Goal: Information Seeking & Learning: Learn about a topic

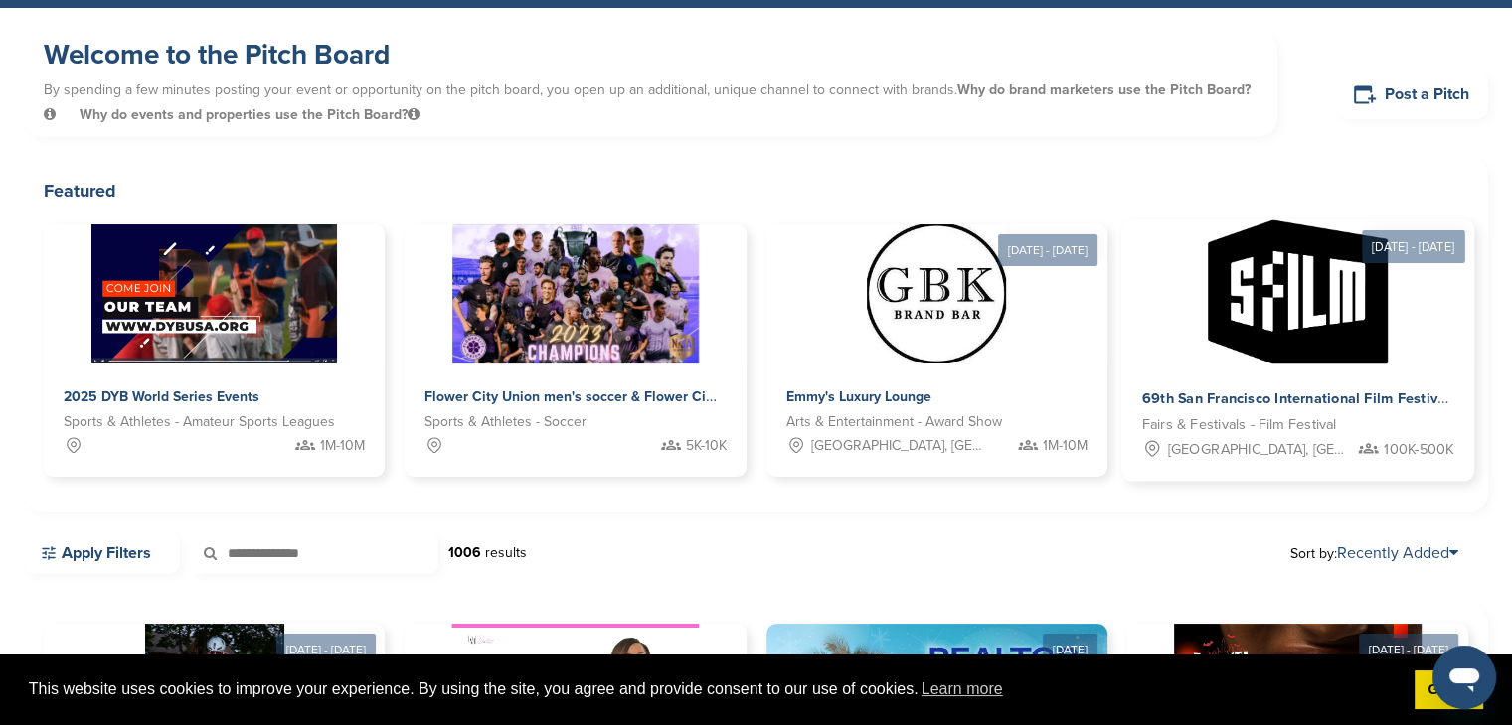
scroll to position [99, 0]
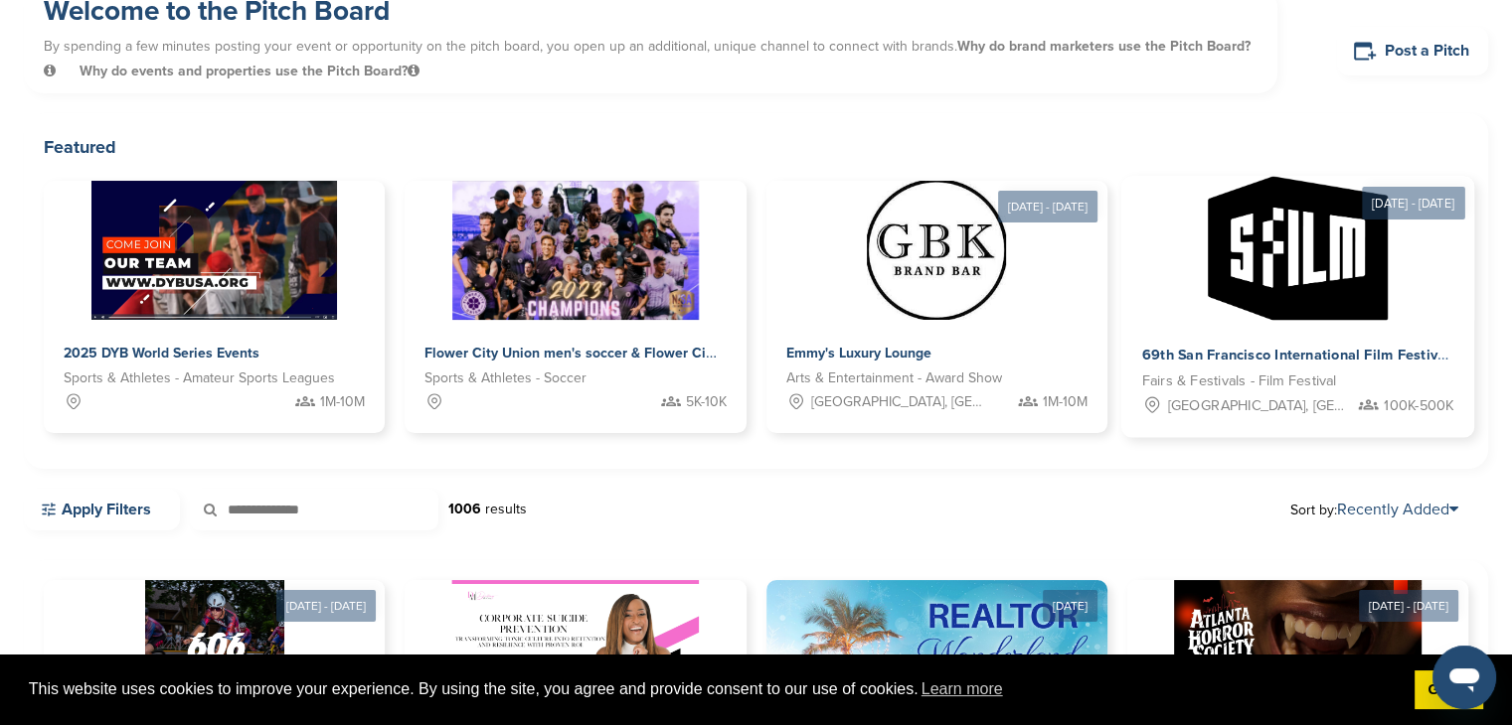
click at [1295, 277] on img at bounding box center [1297, 249] width 180 height 144
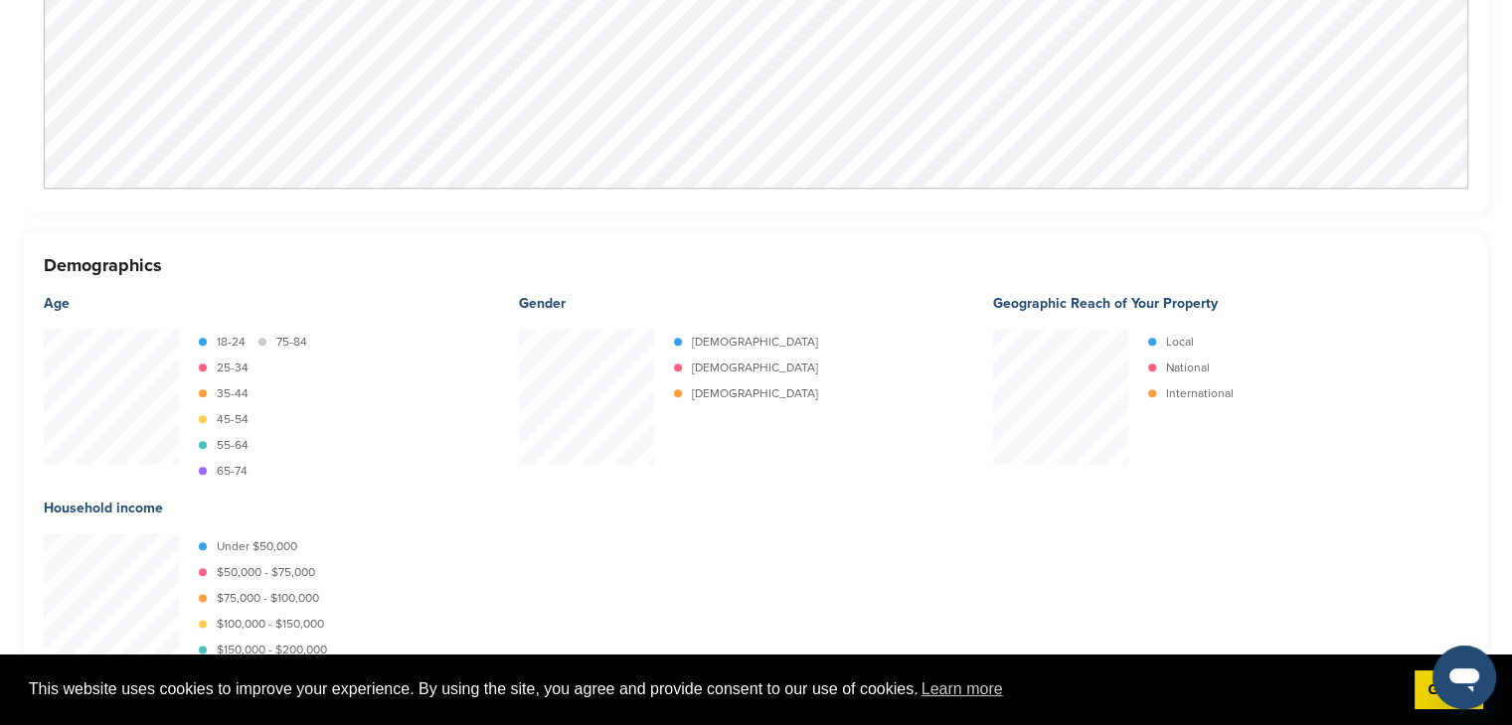
scroll to position [2252, 0]
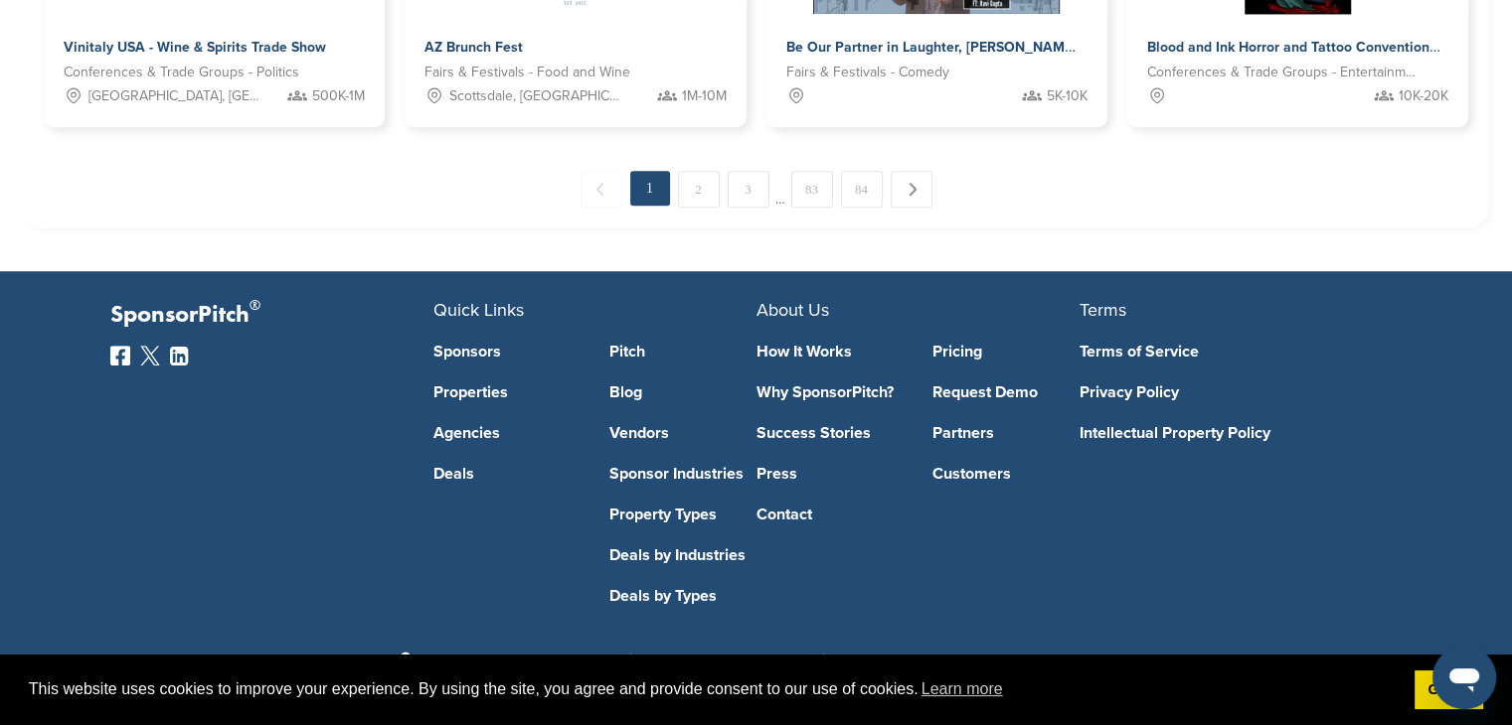
scroll to position [1391, 0]
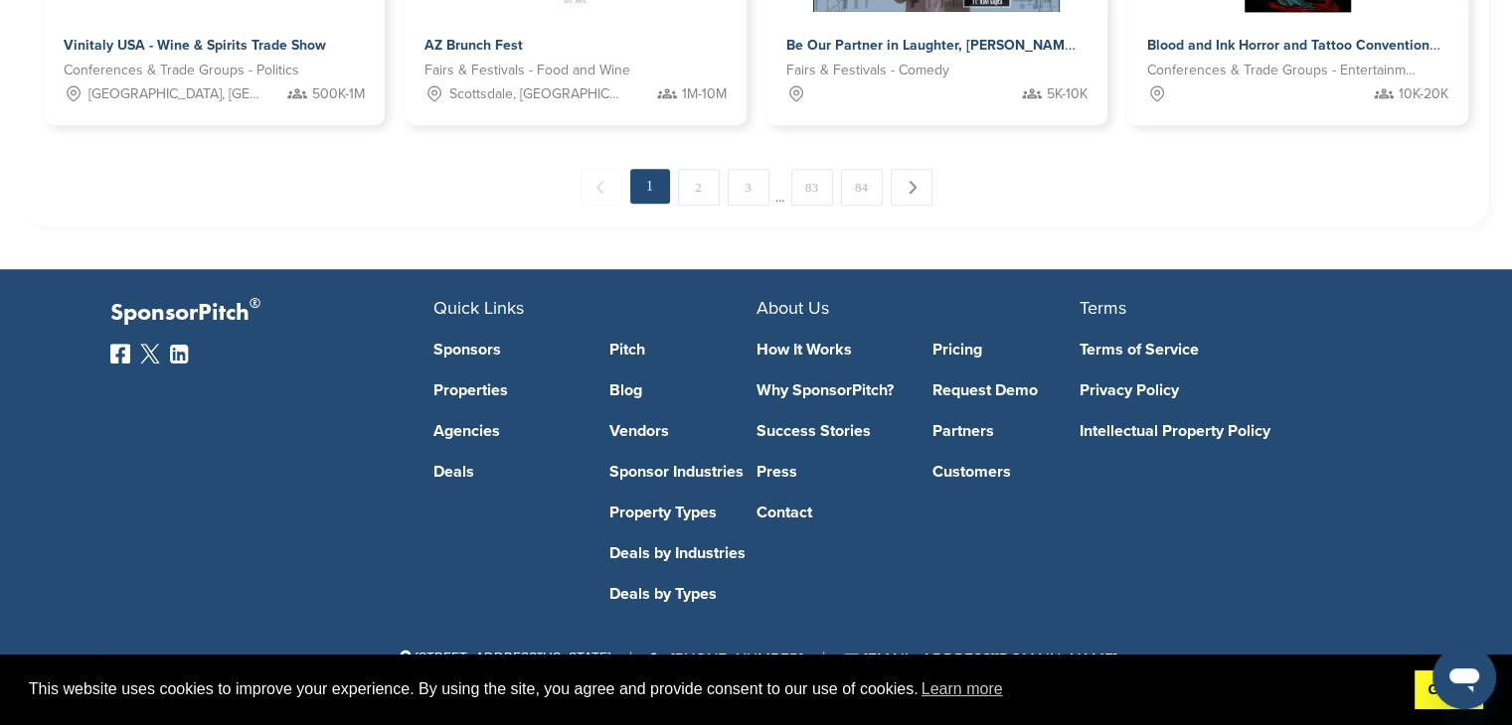
click at [1422, 700] on link "Got it!" at bounding box center [1448, 691] width 69 height 40
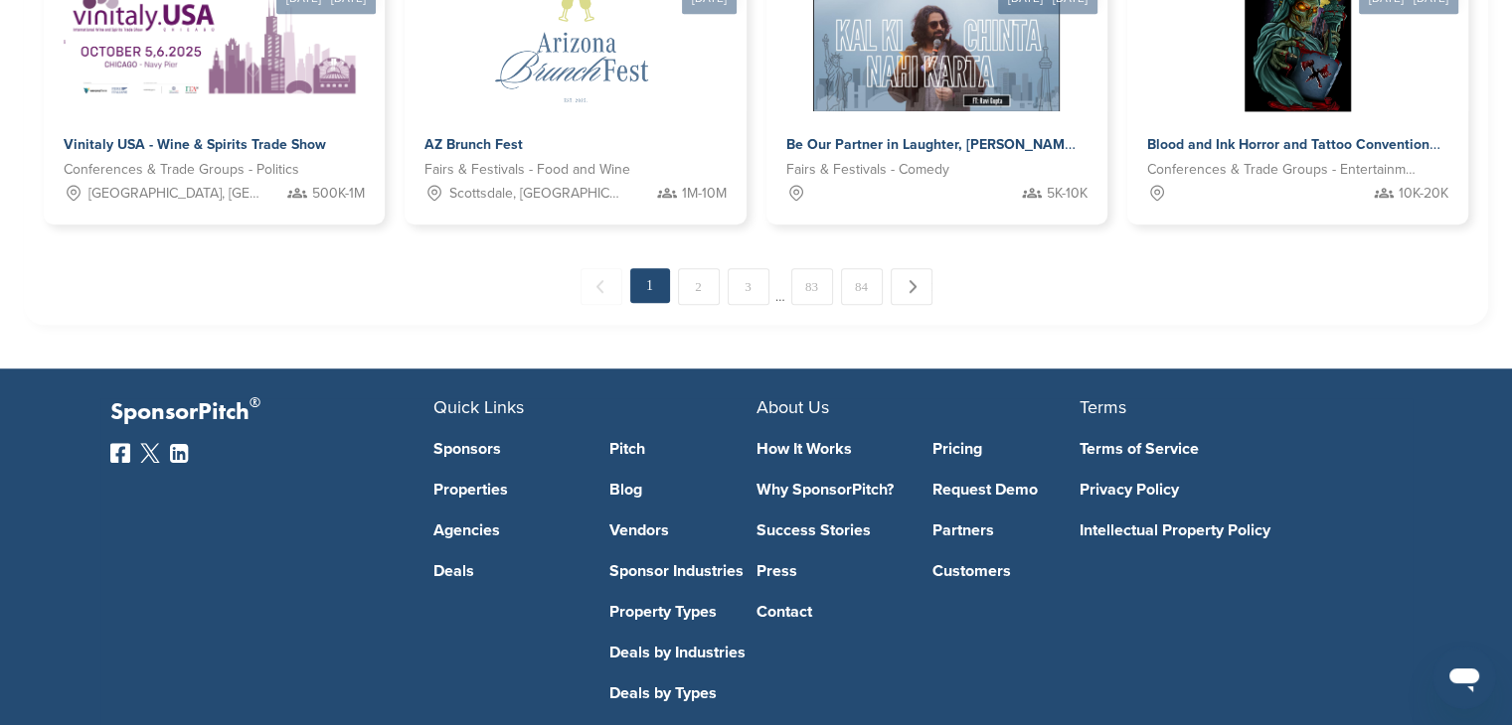
scroll to position [1193, 0]
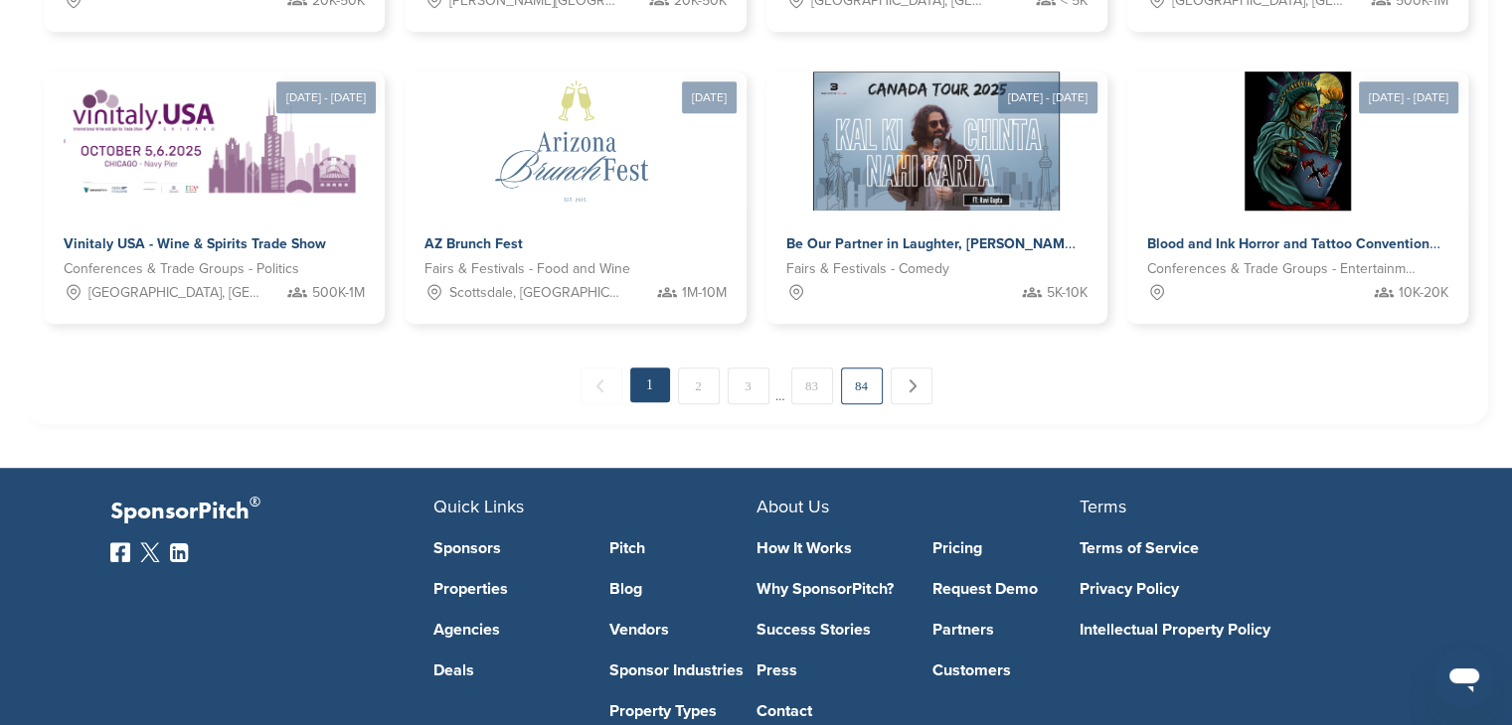
click at [859, 394] on link "84" at bounding box center [862, 386] width 42 height 37
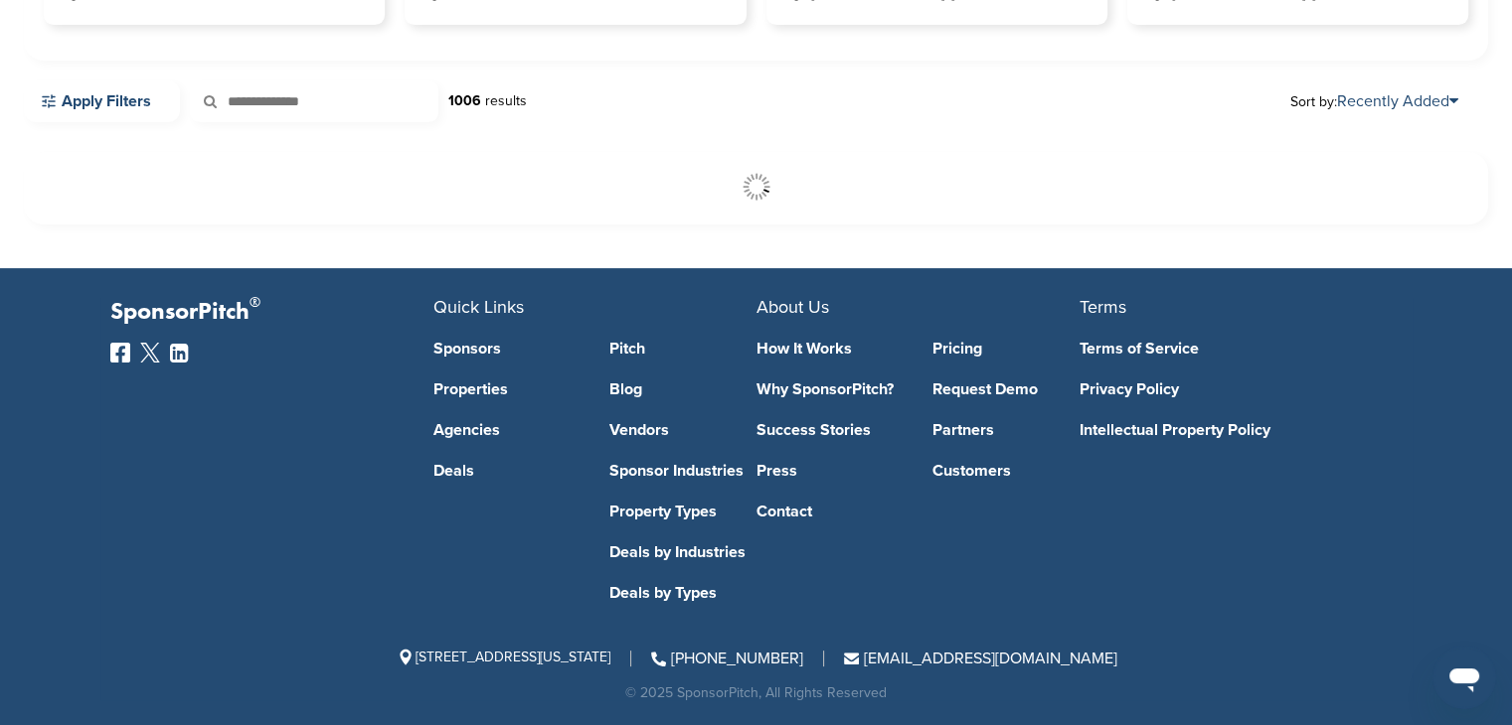
scroll to position [508, 0]
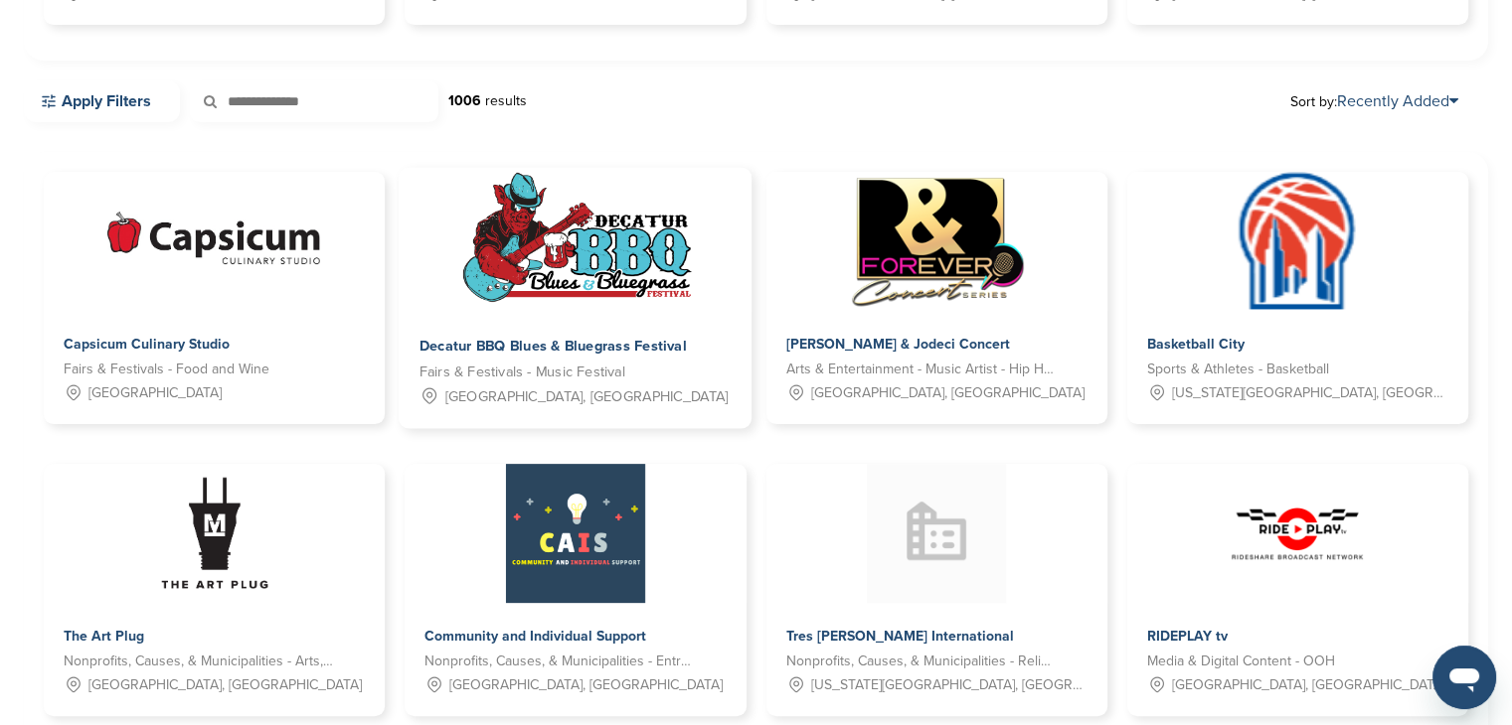
click at [581, 346] on span "Decatur BBQ Blues & Bluegrass Festival" at bounding box center [552, 347] width 267 height 18
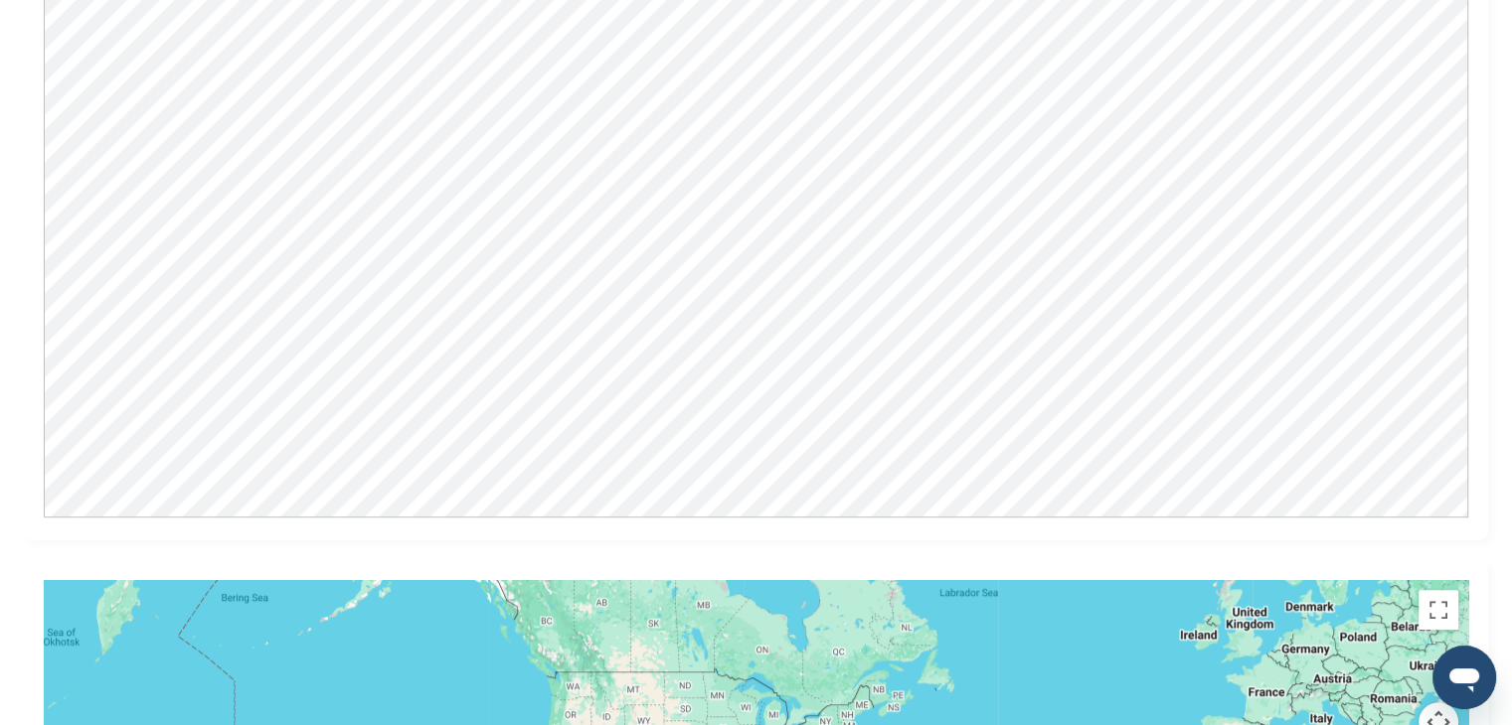
scroll to position [1211, 0]
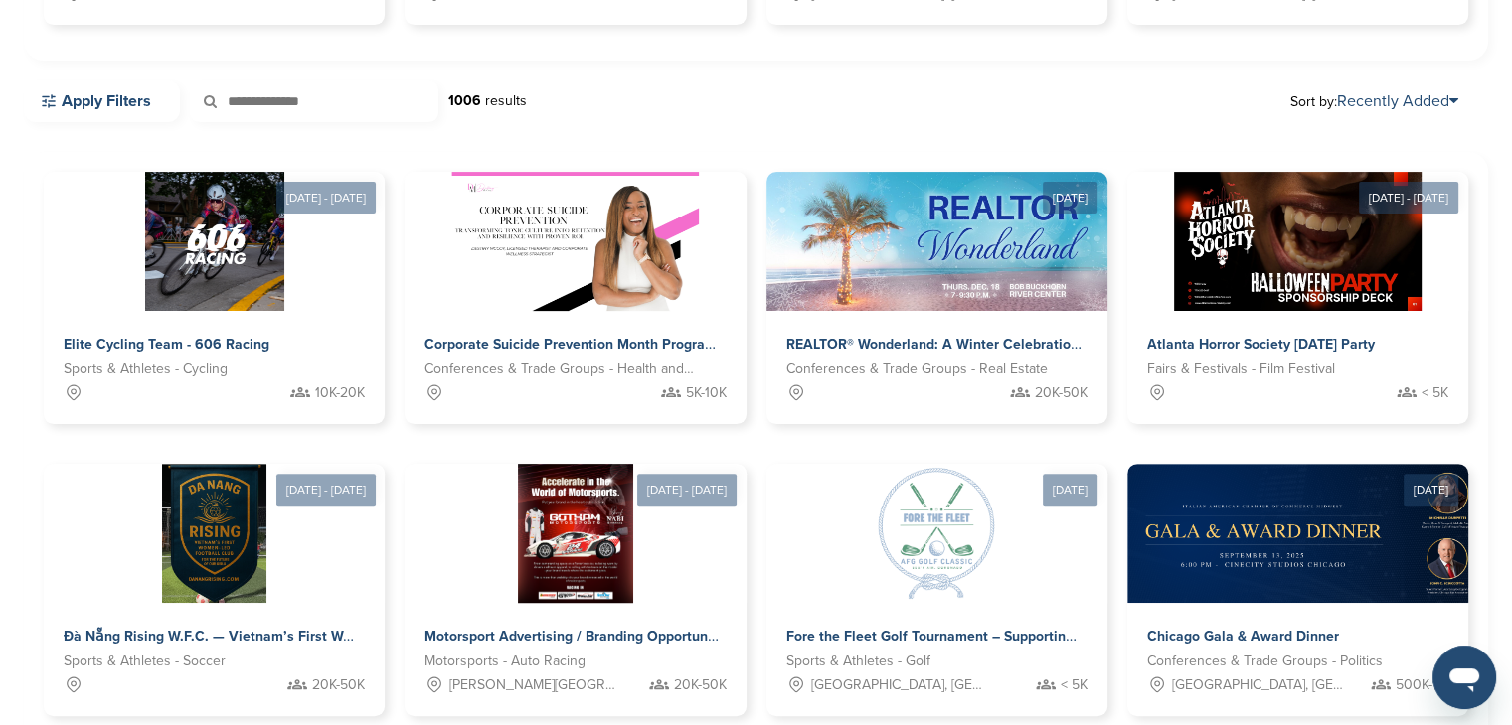
click at [287, 101] on input "text" at bounding box center [314, 101] width 248 height 42
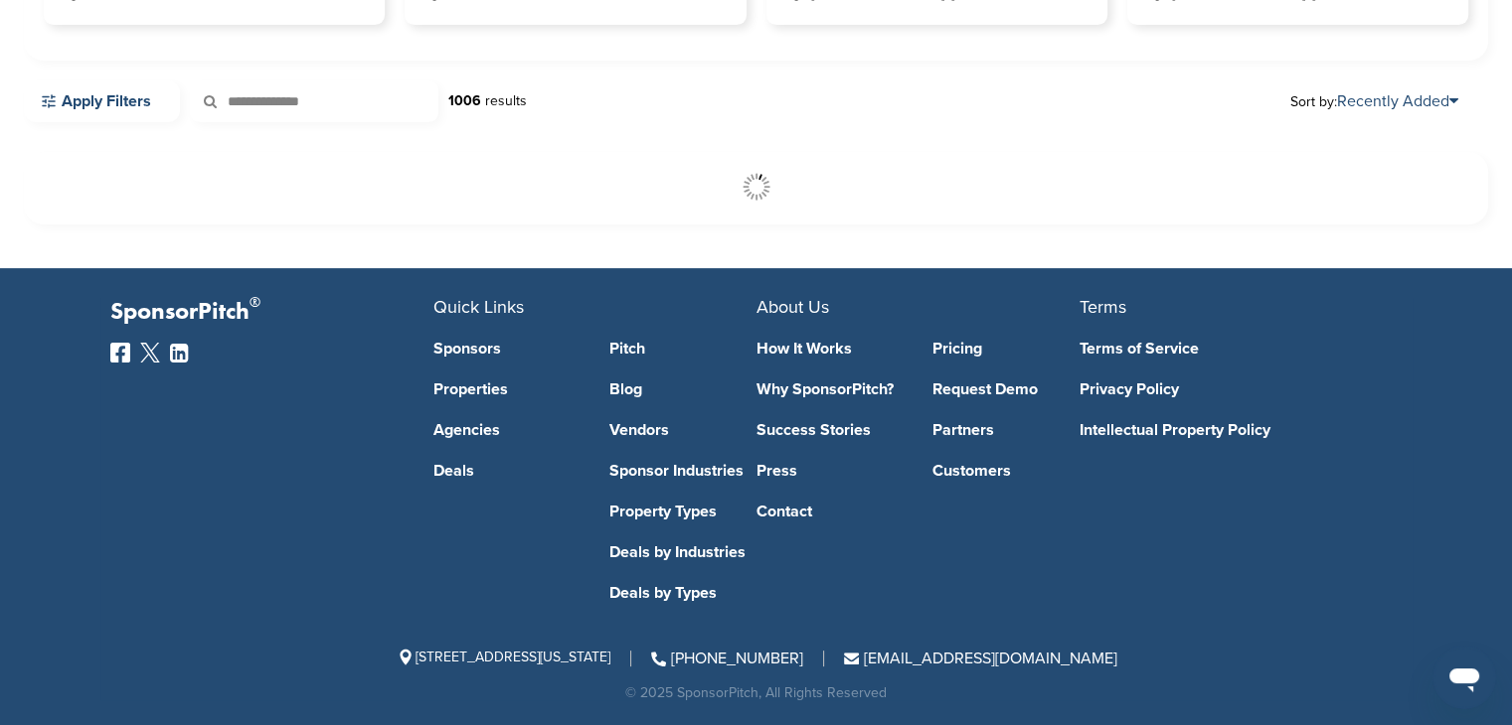
scroll to position [489, 0]
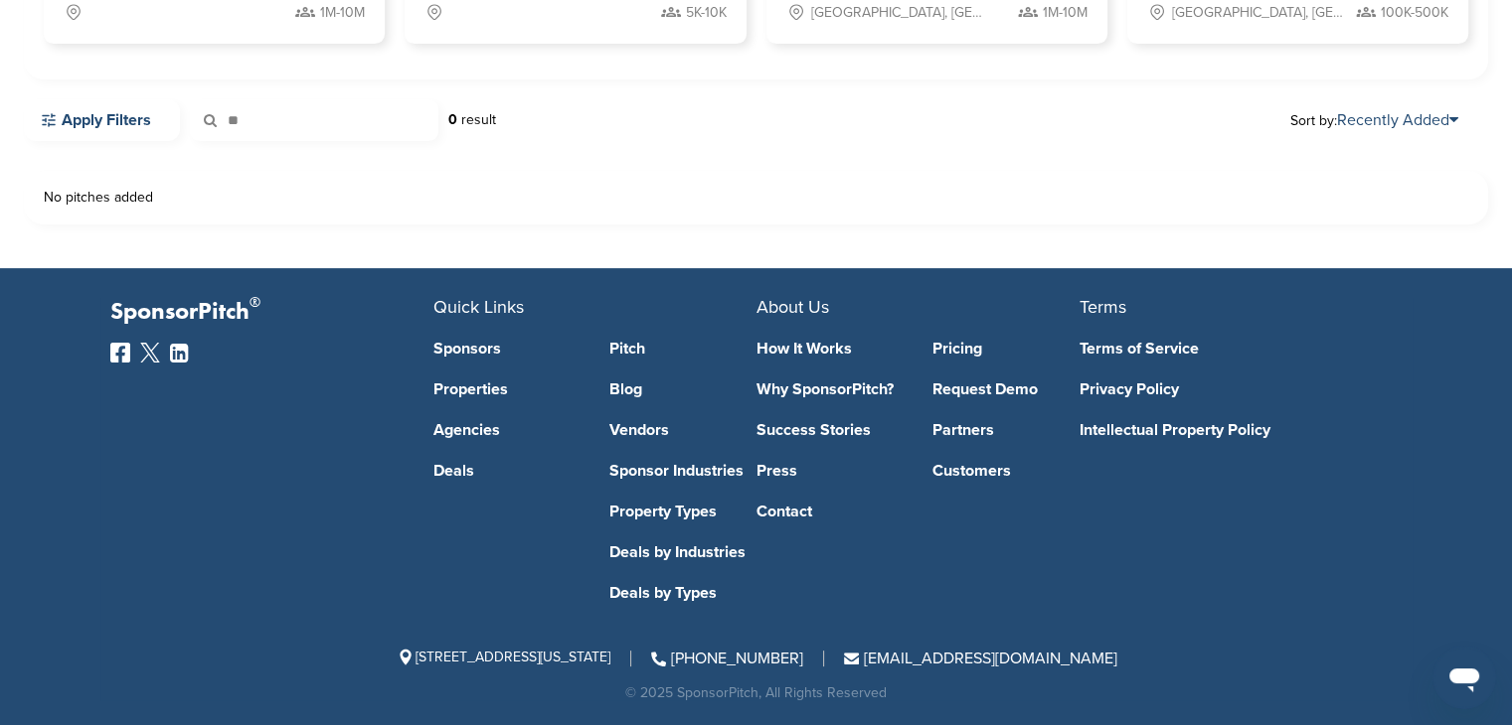
type input "*"
type input "**********"
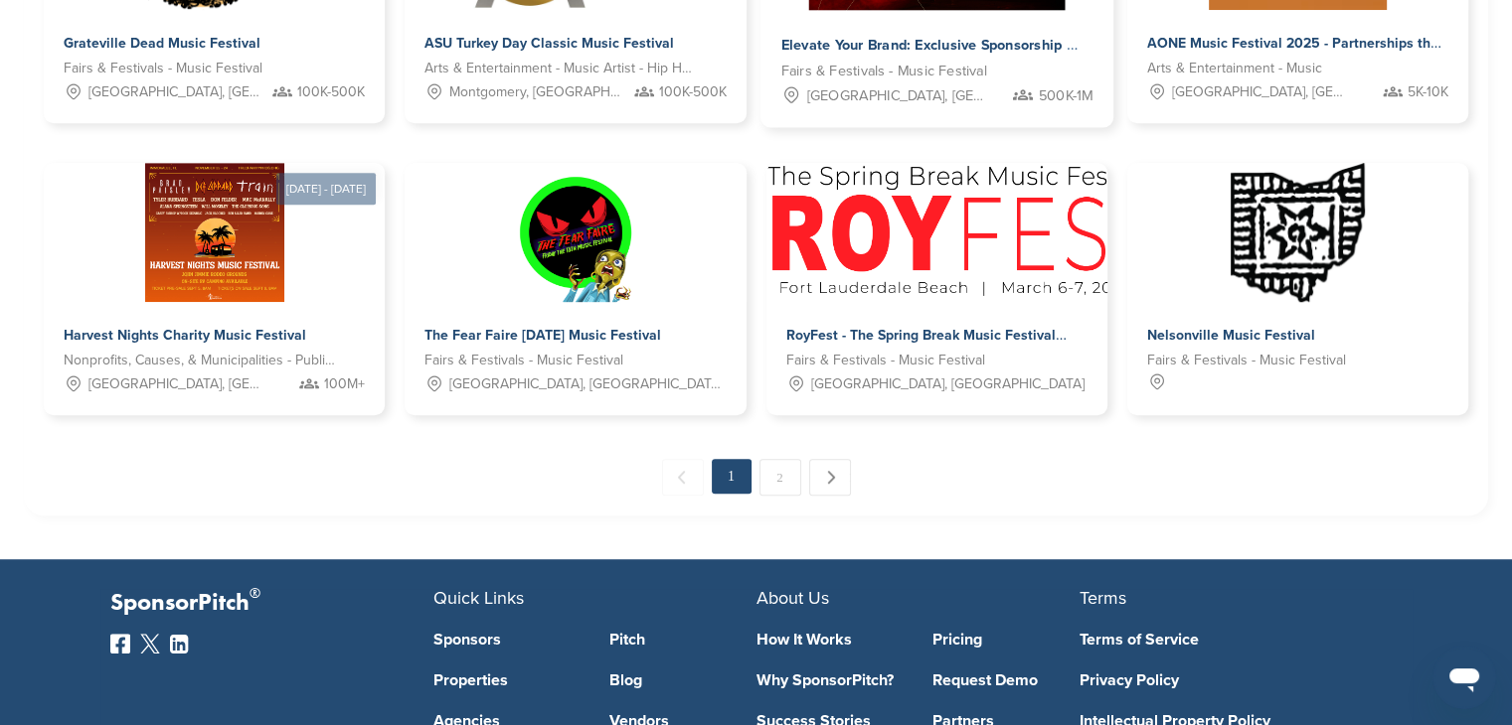
scroll to position [1104, 0]
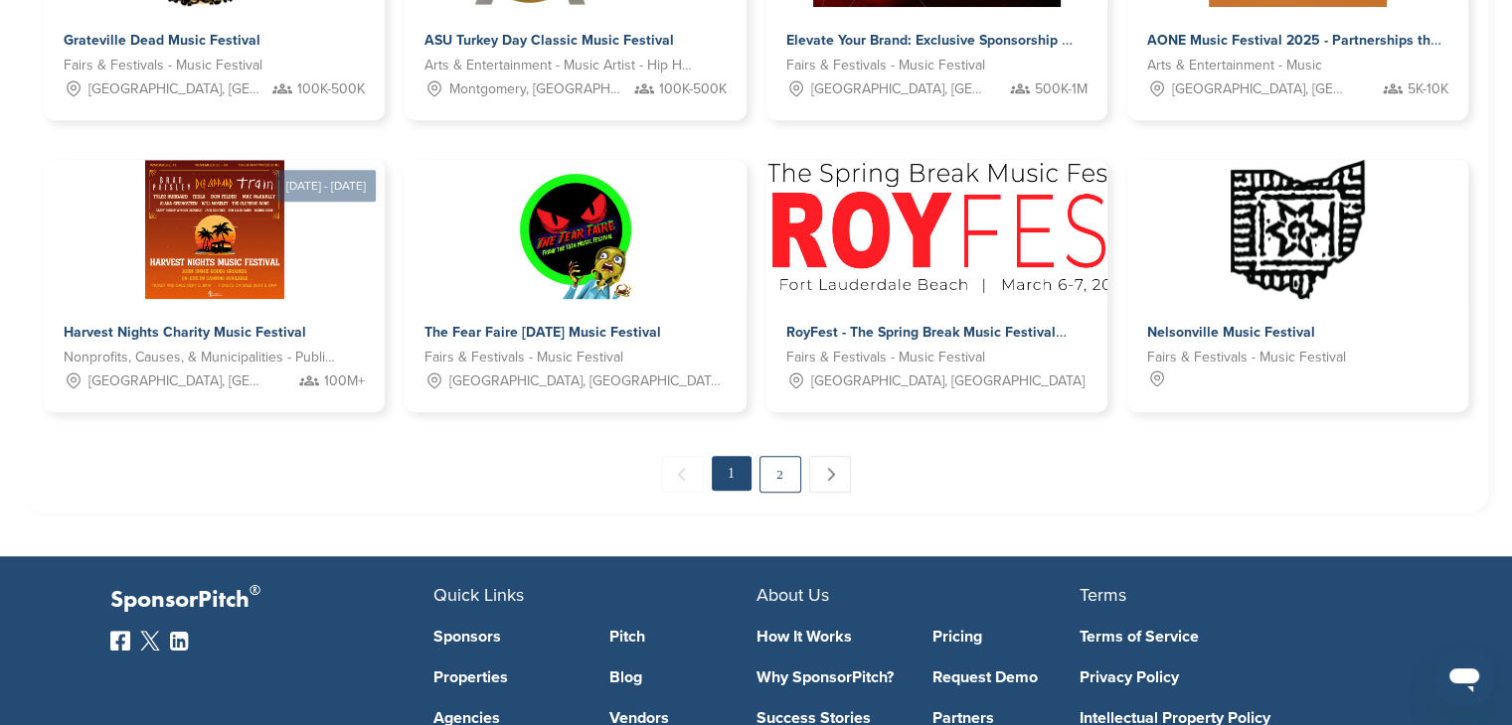
click at [788, 476] on link "2" at bounding box center [780, 474] width 42 height 37
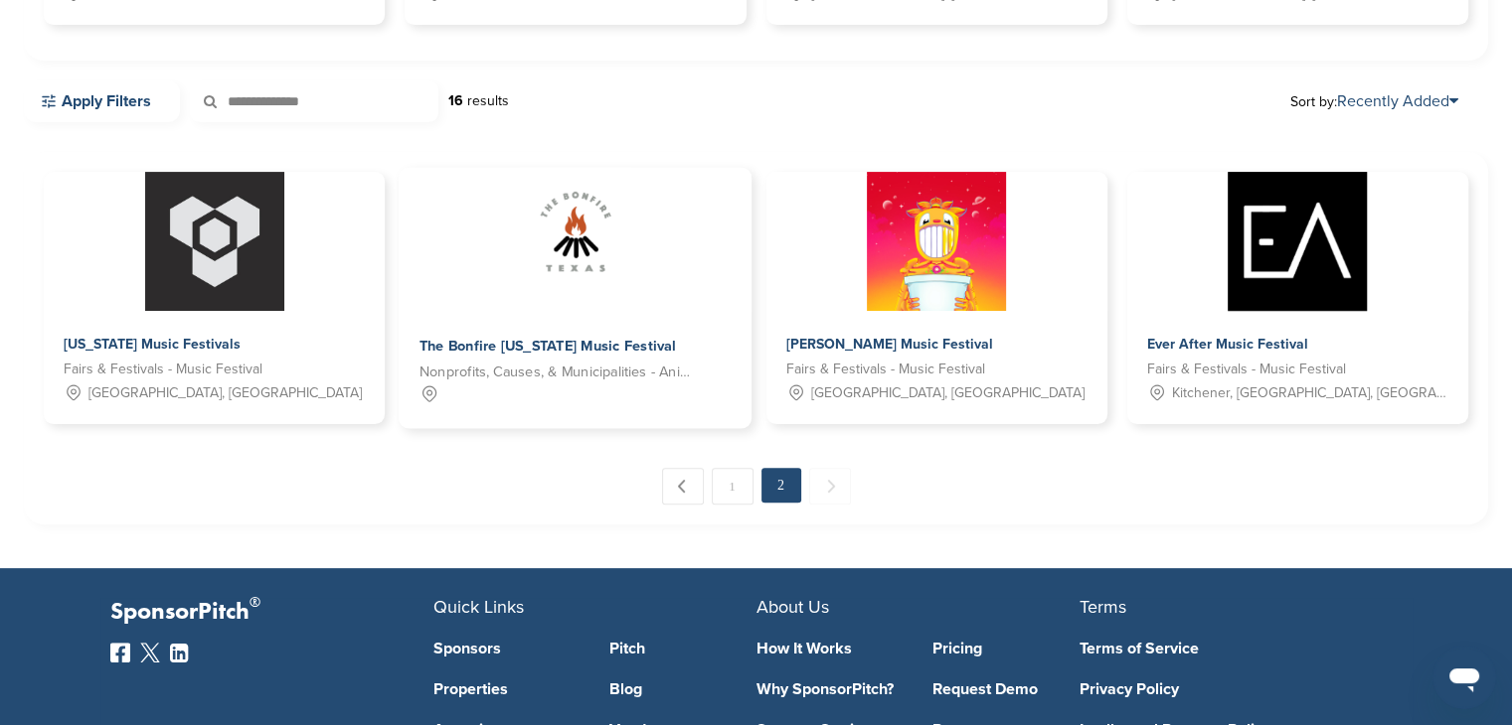
click at [569, 248] on img at bounding box center [575, 240] width 111 height 144
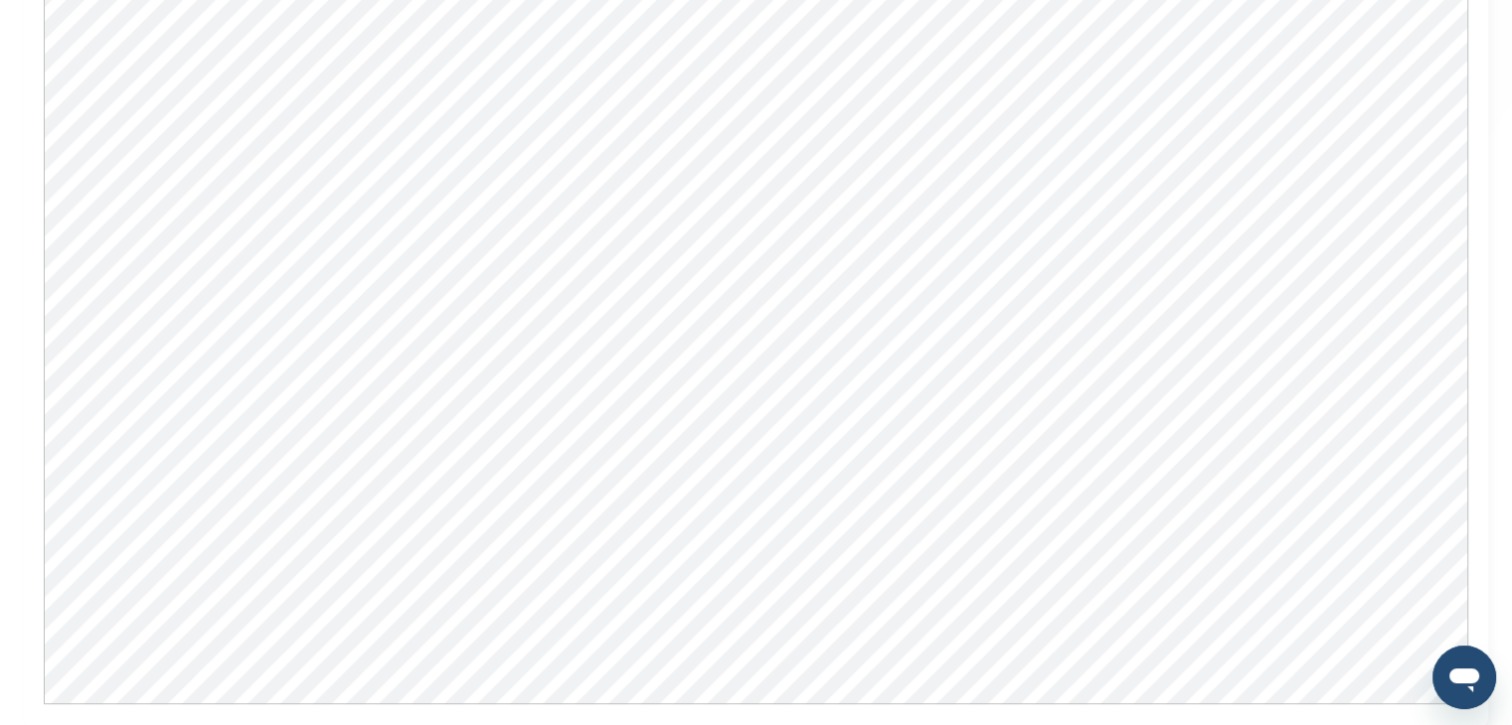
scroll to position [894, 0]
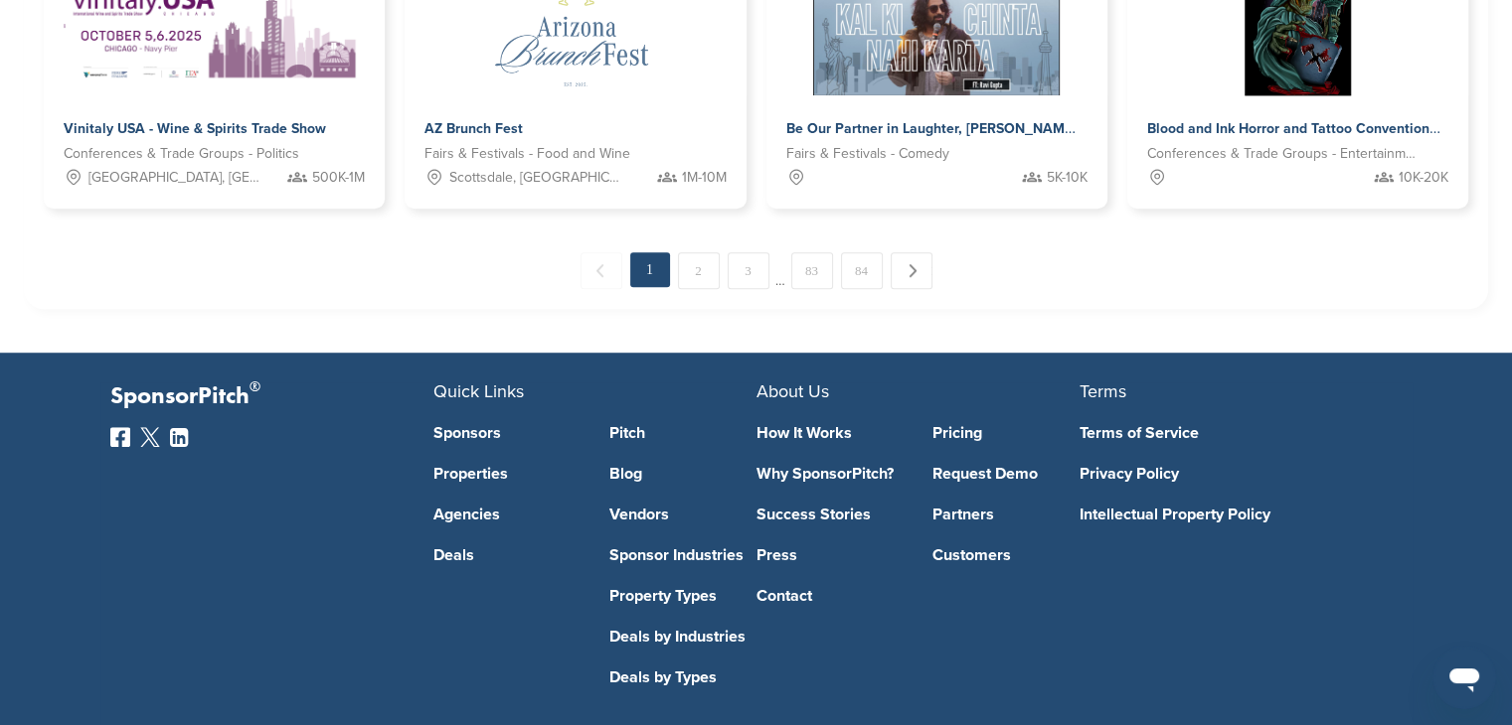
scroll to position [1292, 0]
